Goal: Communication & Community: Answer question/provide support

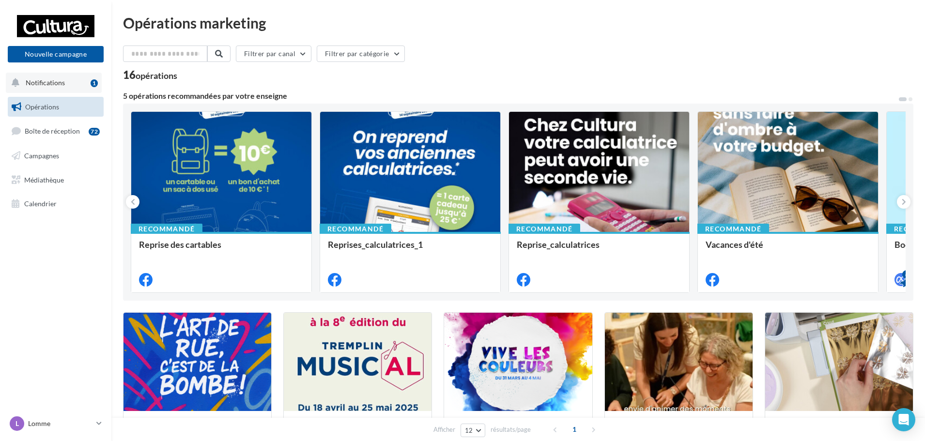
click at [49, 90] on button "Notifications 1" at bounding box center [54, 83] width 96 height 20
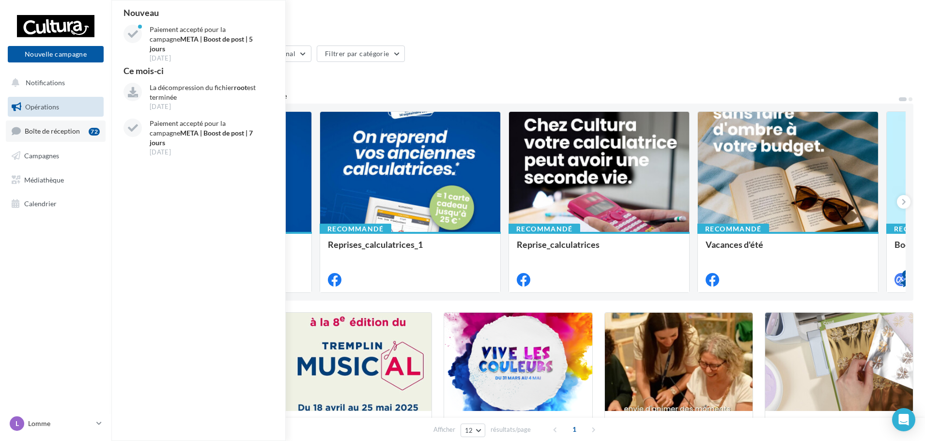
click at [41, 139] on link "Boîte de réception 72" at bounding box center [56, 131] width 100 height 21
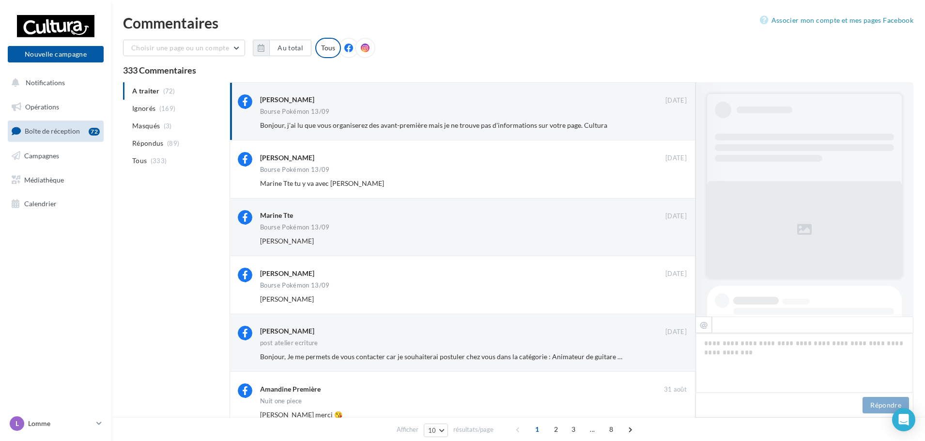
scroll to position [192, 0]
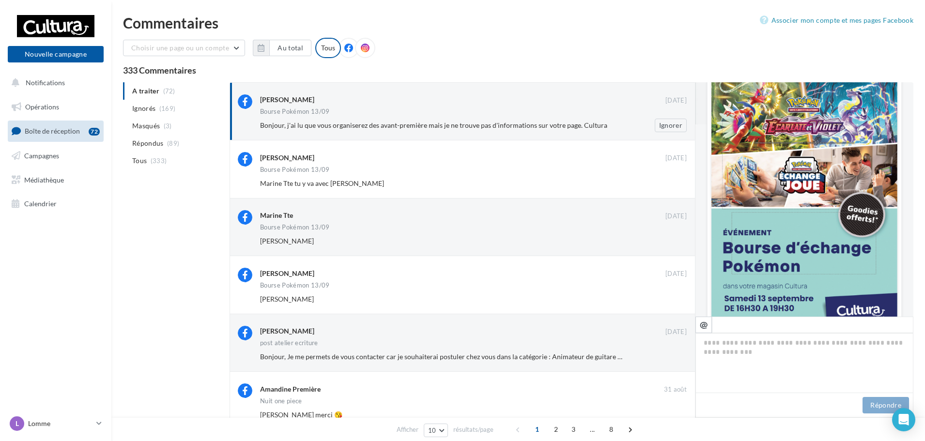
click at [585, 128] on span "Bonjour, j'ai lu que vous organiserez des avant-première mais je ne trouve pas …" at bounding box center [433, 125] width 347 height 8
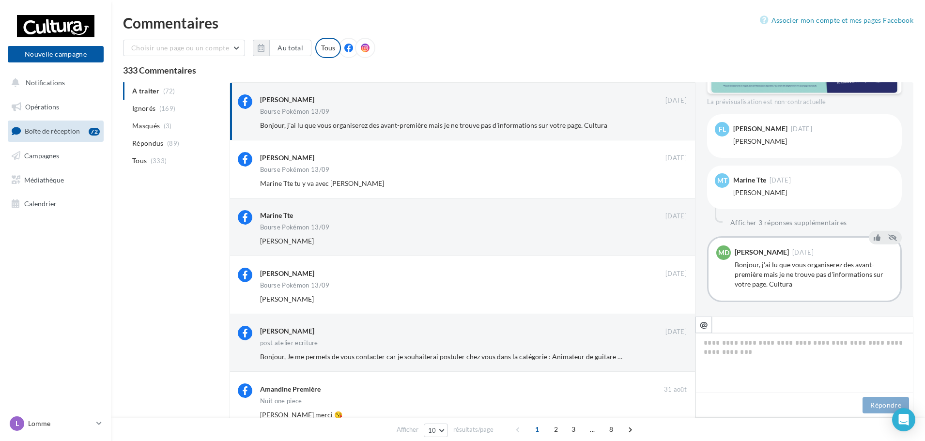
scroll to position [435, 0]
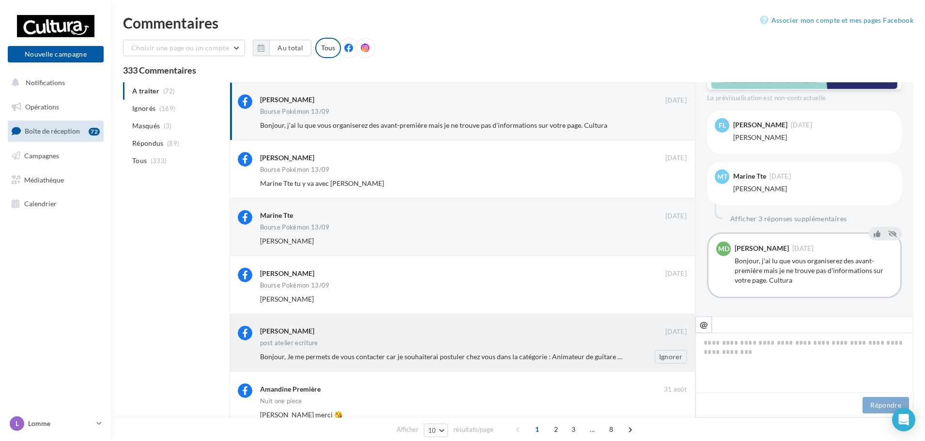
click at [446, 352] on div "Bonjour, Je me permets de vous contacter car je souhaiterai postuler chez vous …" at bounding box center [477, 357] width 435 height 14
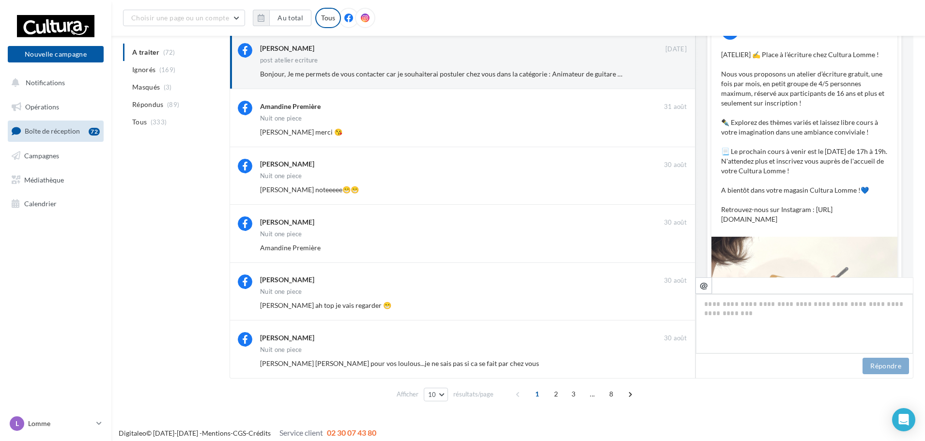
scroll to position [371, 0]
